Goal: Transaction & Acquisition: Obtain resource

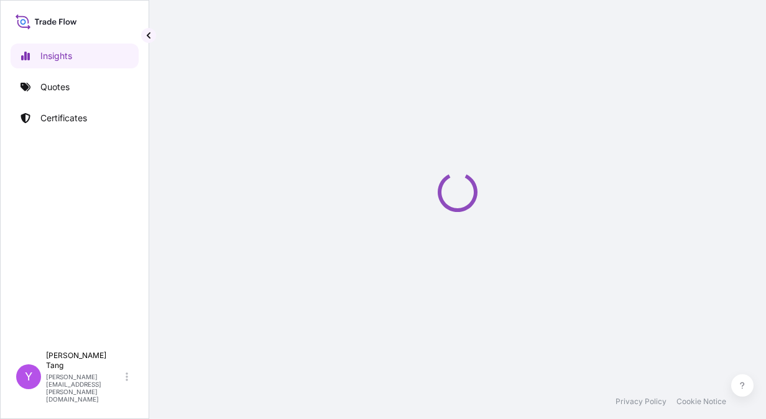
select select "2025"
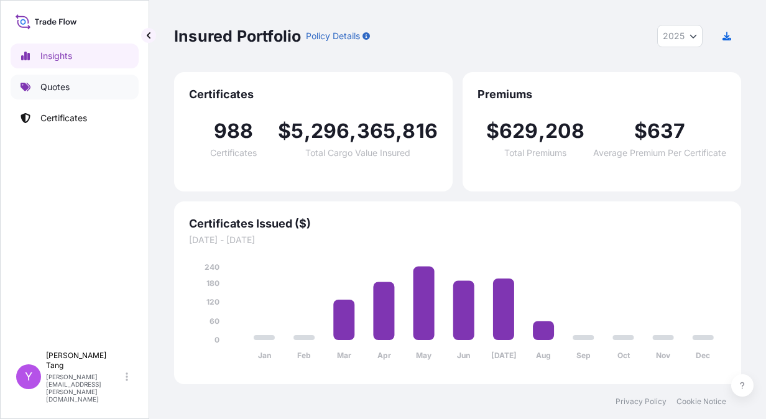
click at [47, 88] on p "Quotes" at bounding box center [54, 87] width 29 height 12
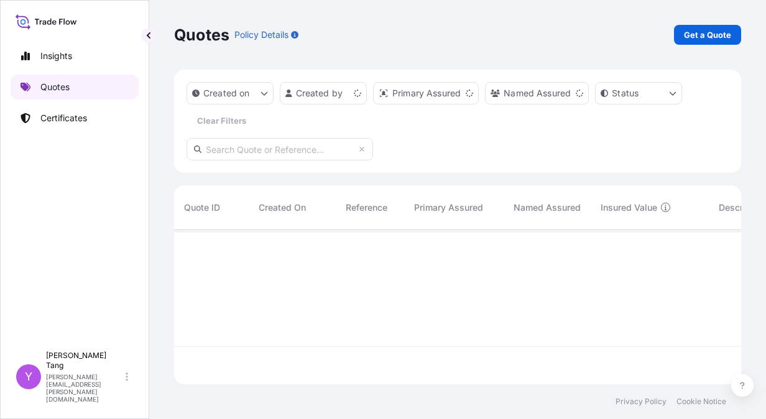
scroll to position [152, 558]
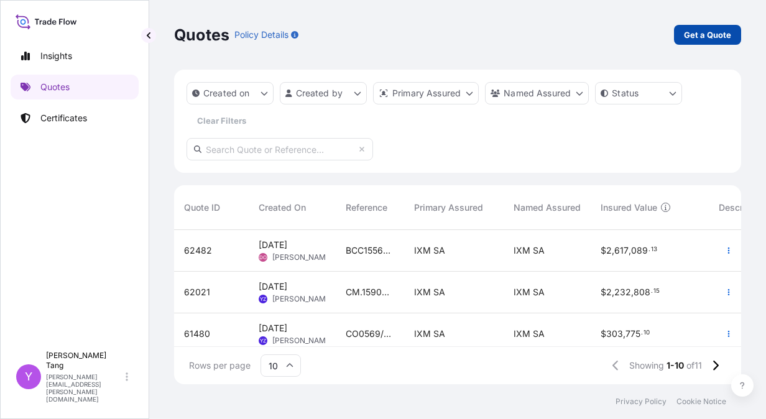
click at [711, 34] on p "Get a Quote" at bounding box center [707, 35] width 47 height 12
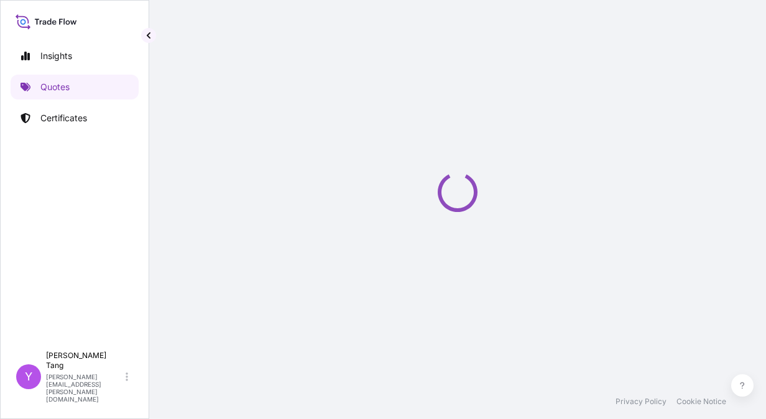
select select "Sea"
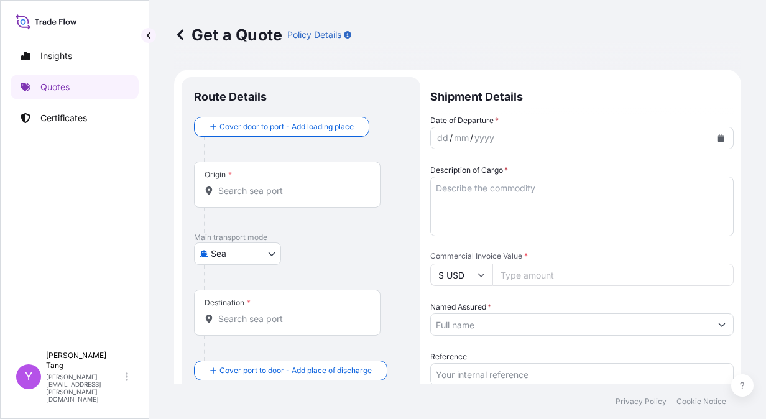
scroll to position [20, 0]
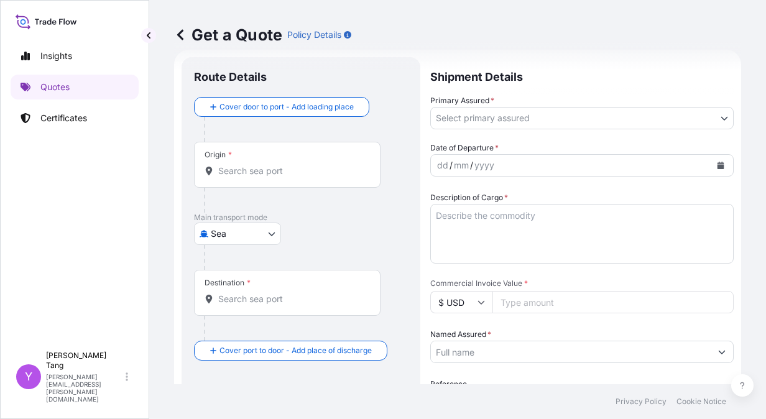
click at [235, 178] on div "Origin *" at bounding box center [287, 165] width 187 height 46
click at [235, 177] on input "Origin *" at bounding box center [291, 171] width 147 height 12
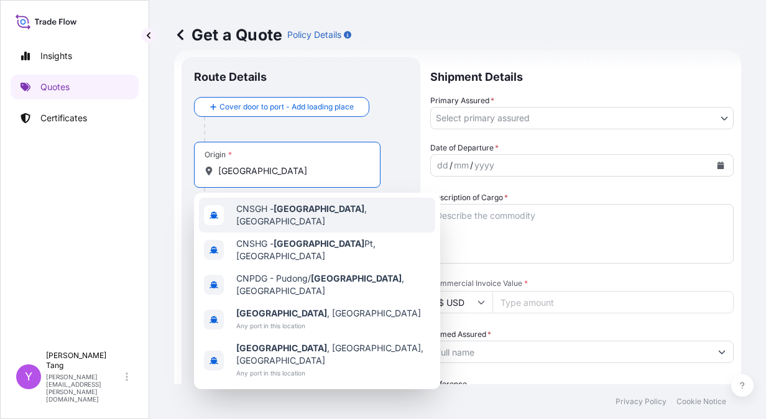
click at [348, 212] on div "CNSGH - Shanghai , China" at bounding box center [317, 215] width 236 height 35
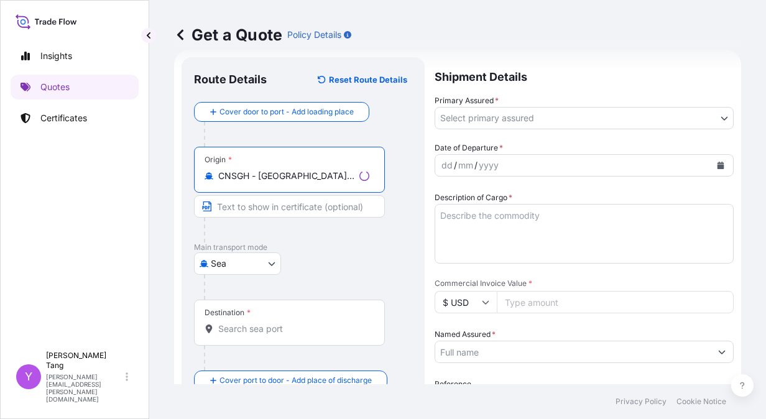
type input "CNSGH - Shanghai, China"
click at [291, 327] on input "Destination *" at bounding box center [293, 329] width 151 height 12
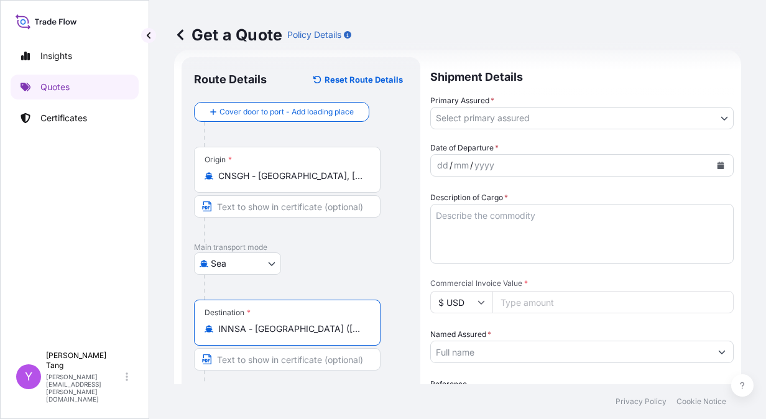
type input "INNSA - Nhava Sheva (Jawaharlal Nehru), India"
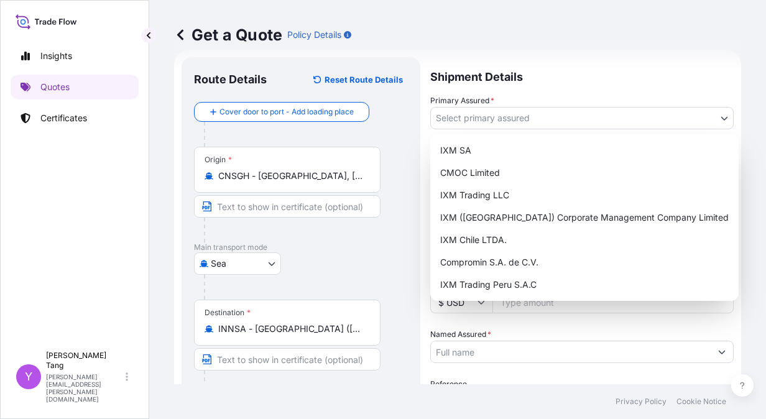
click at [502, 121] on body "2 options available. Insights Quotes Certificates Y Yvette Tang yvette.tang@ixm…" at bounding box center [383, 209] width 766 height 419
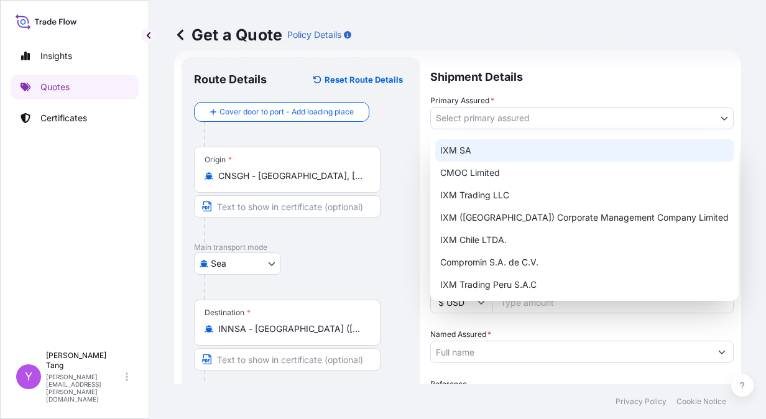
click at [473, 143] on div "IXM SA" at bounding box center [584, 150] width 299 height 22
select select "31846"
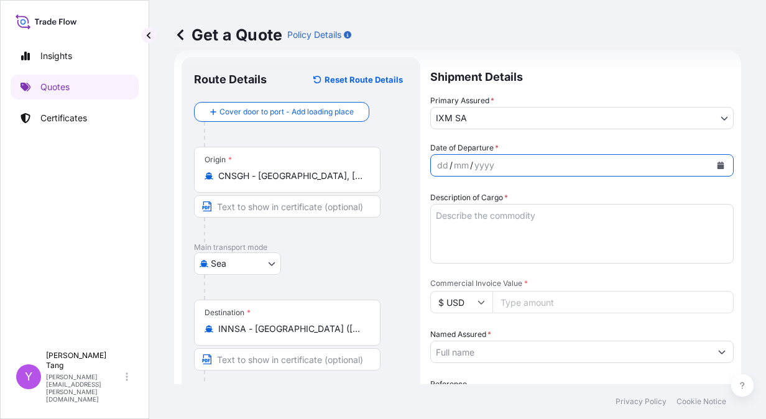
click at [717, 163] on icon "Calendar" at bounding box center [720, 165] width 7 height 7
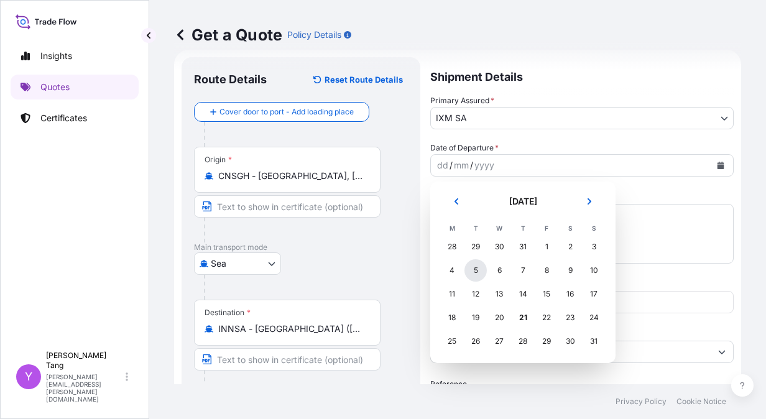
click at [473, 271] on div "5" at bounding box center [476, 270] width 22 height 22
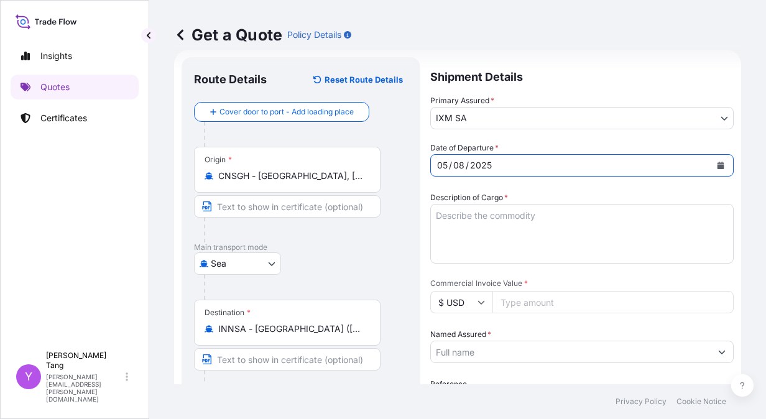
click at [521, 226] on textarea "Description of Cargo *" at bounding box center [582, 234] width 304 height 60
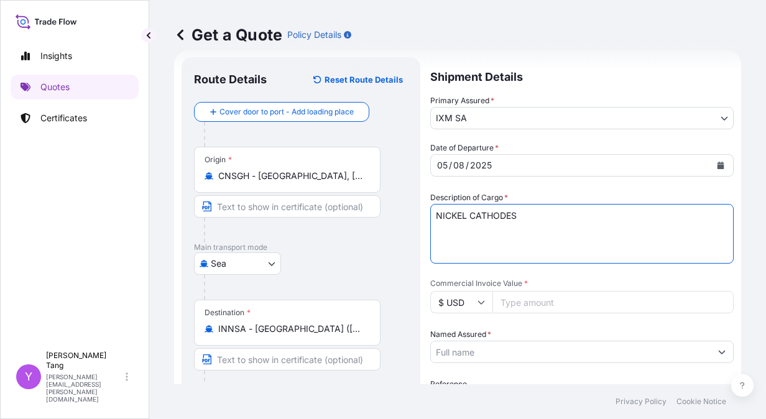
type textarea "NICKEL CATHODES"
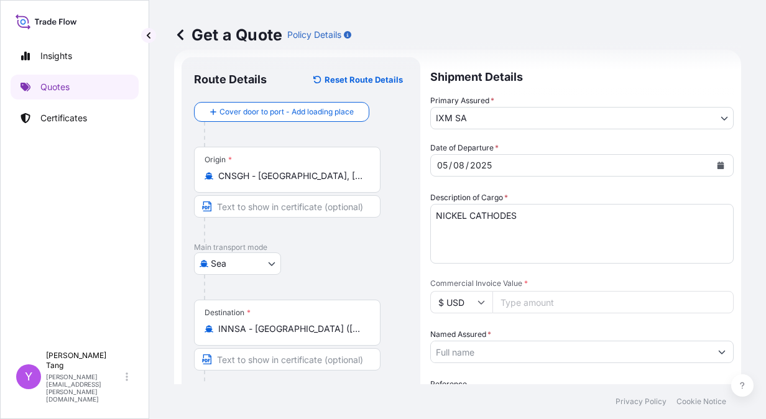
click at [537, 302] on input "Commercial Invoice Value *" at bounding box center [613, 302] width 241 height 22
click at [532, 304] on input "Commercial Invoice Value *" at bounding box center [613, 302] width 241 height 22
paste input "734009.99"
type input "734009.99"
click at [746, 297] on div "Get a Quote Policy Details Route Details Reset Route Details Cover door to port…" at bounding box center [457, 192] width 617 height 384
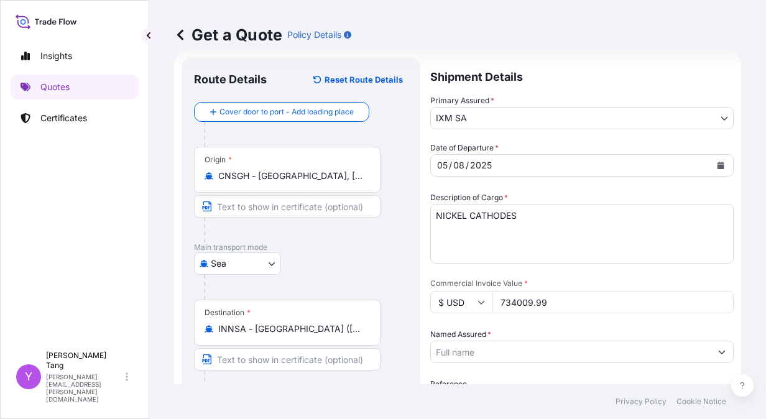
scroll to position [82, 0]
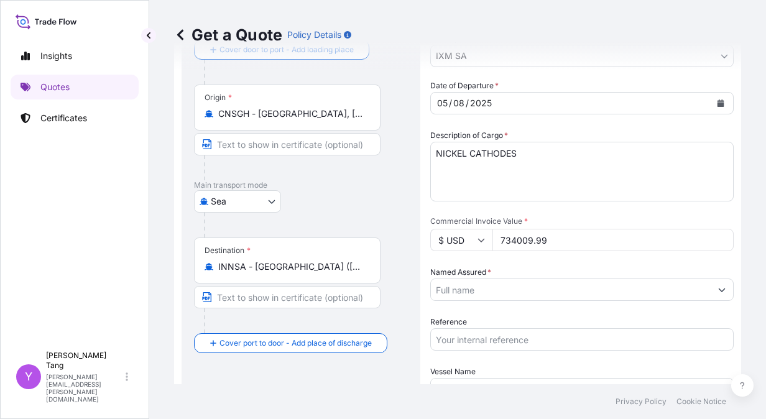
click at [483, 288] on input "Named Assured *" at bounding box center [571, 290] width 280 height 22
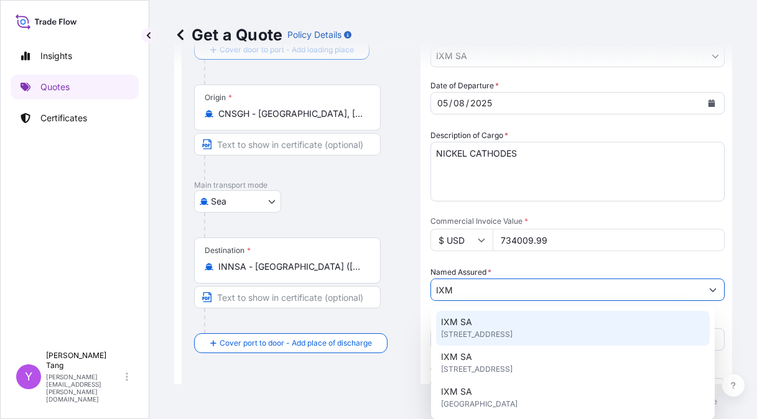
click at [490, 320] on div "IXM SA Rue de Lausanne 15, 1201, Genève, Switzerland" at bounding box center [573, 328] width 274 height 35
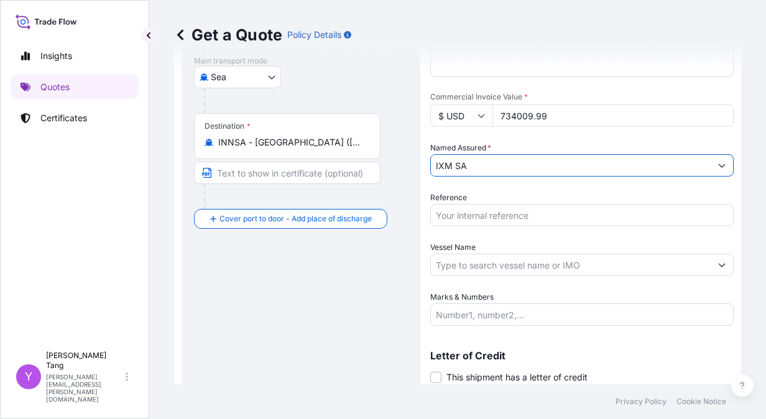
scroll to position [248, 0]
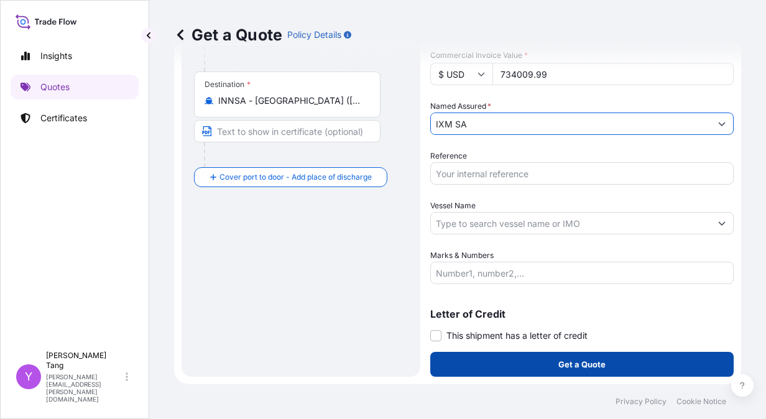
type input "IXM SA"
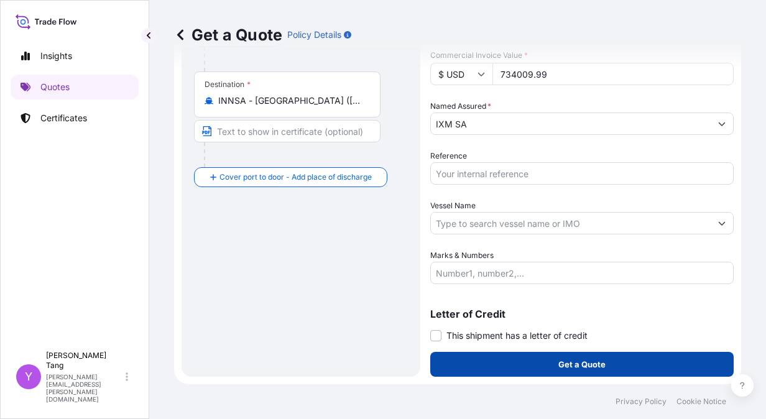
click at [542, 363] on button "Get a Quote" at bounding box center [582, 364] width 304 height 25
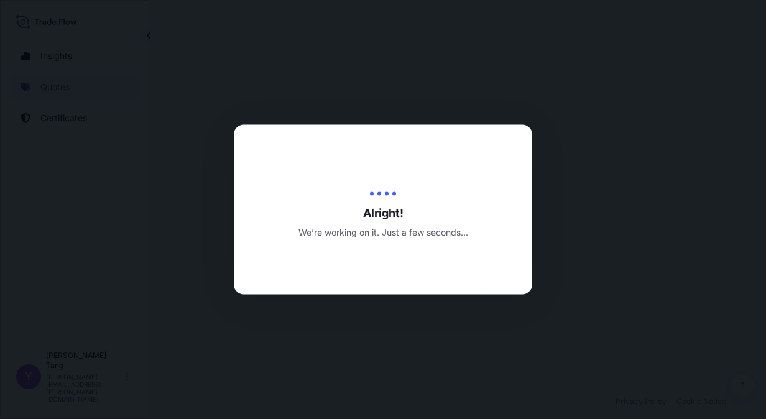
select select "Sea"
select select "31846"
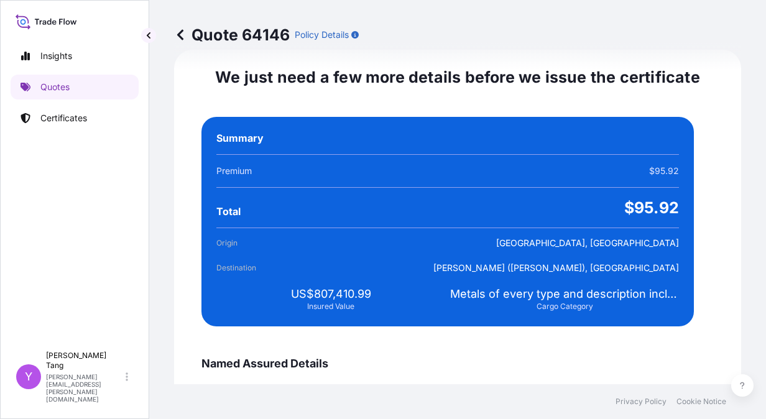
scroll to position [2263, 0]
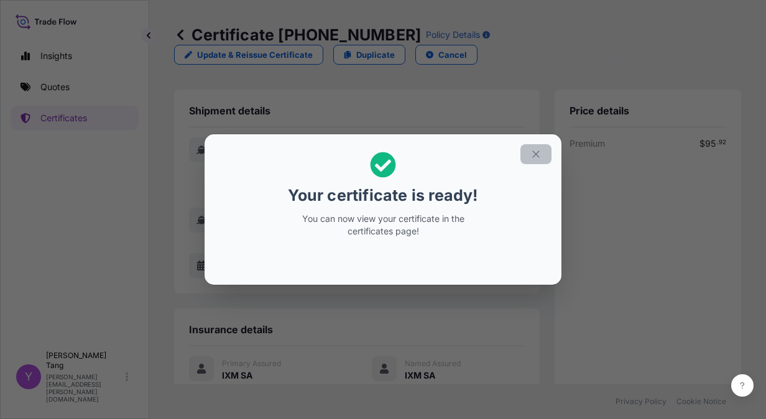
click at [540, 152] on icon "button" at bounding box center [536, 154] width 11 height 11
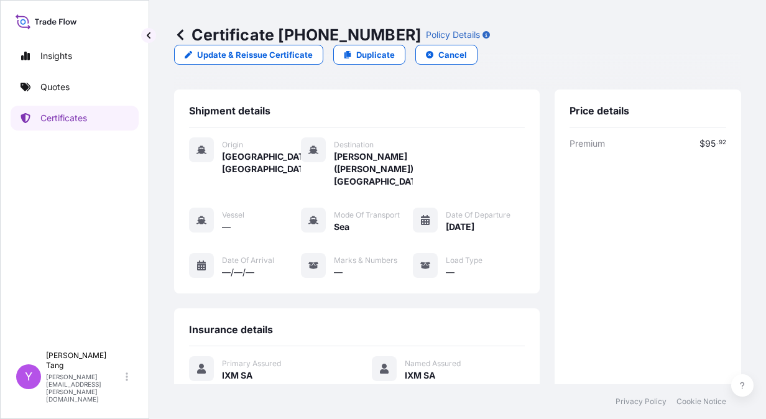
scroll to position [235, 0]
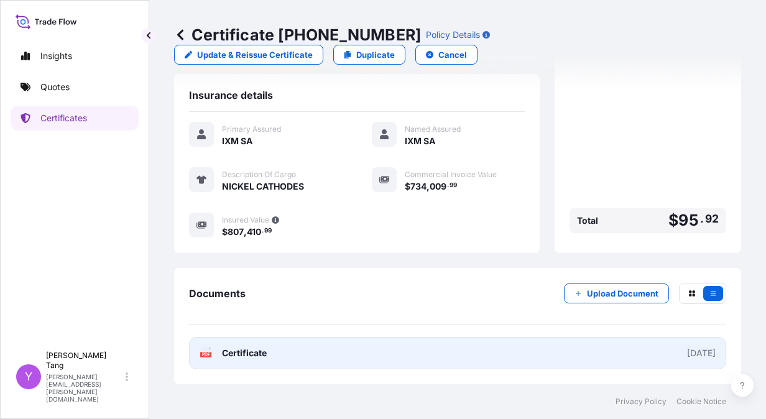
click at [590, 357] on link "PDF Certificate 2025-08-21" at bounding box center [457, 353] width 537 height 32
